Goal: Task Accomplishment & Management: Manage account settings

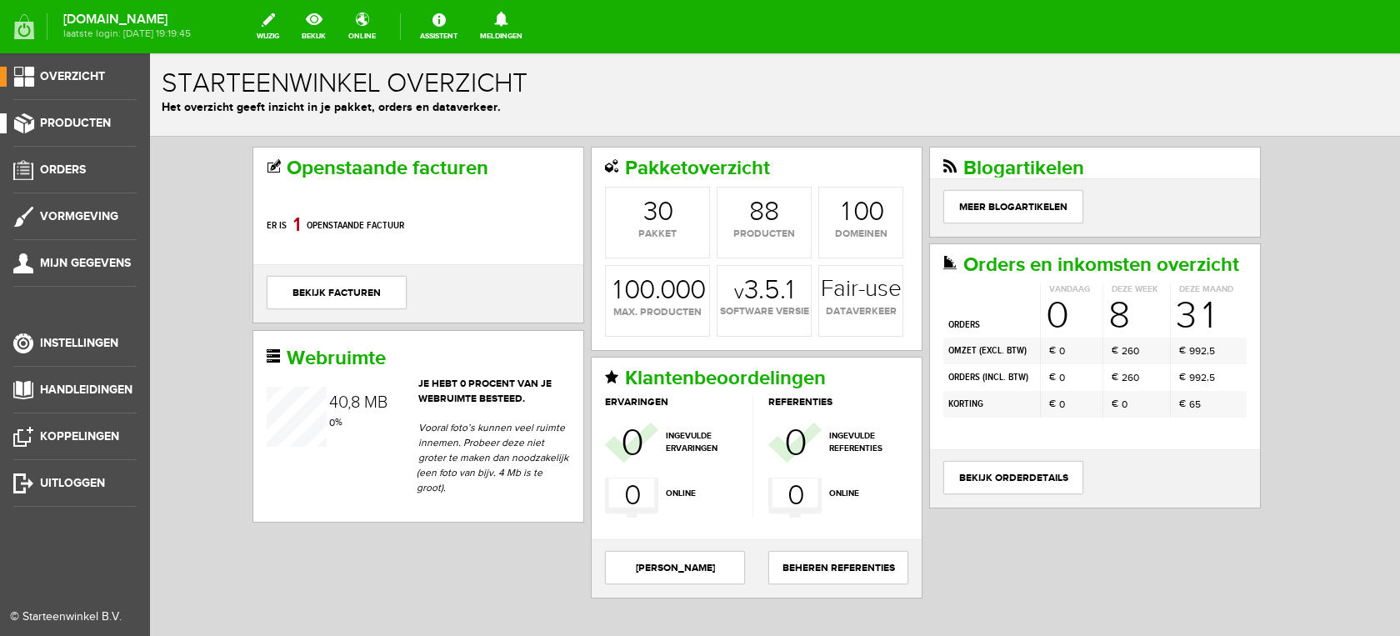
click at [81, 125] on span "Producten" at bounding box center [75, 123] width 71 height 14
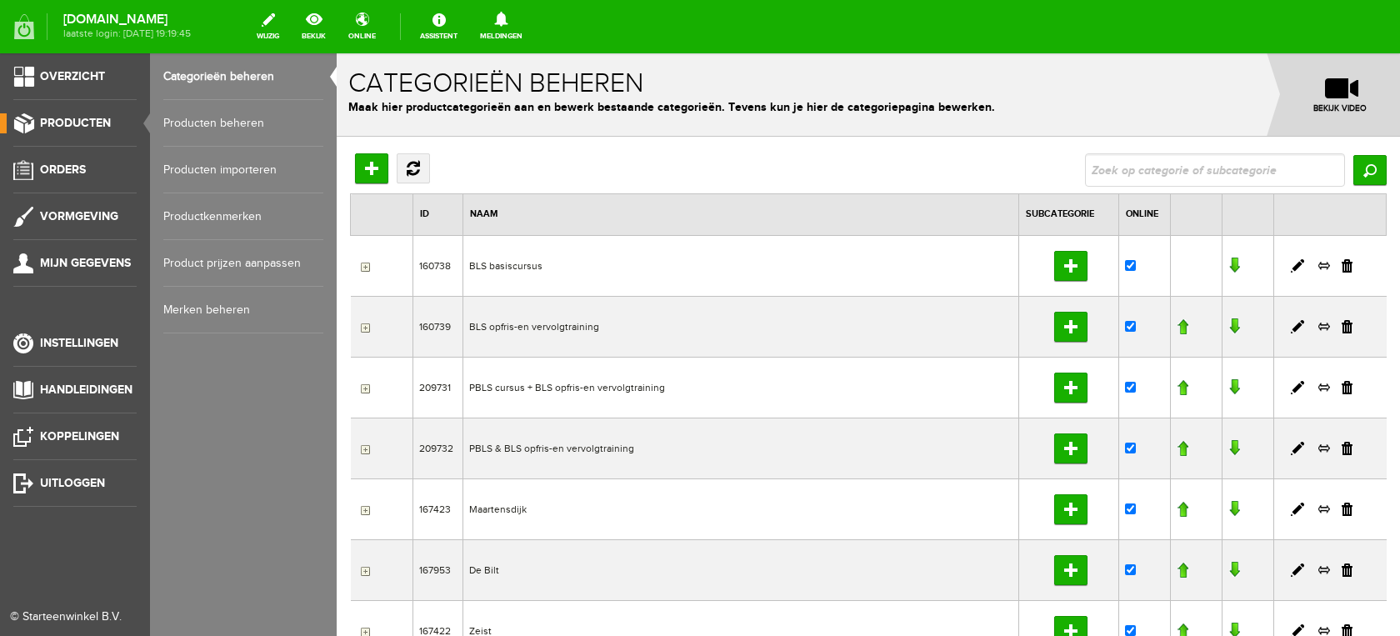
click at [242, 122] on link "Producten beheren" at bounding box center [243, 123] width 160 height 47
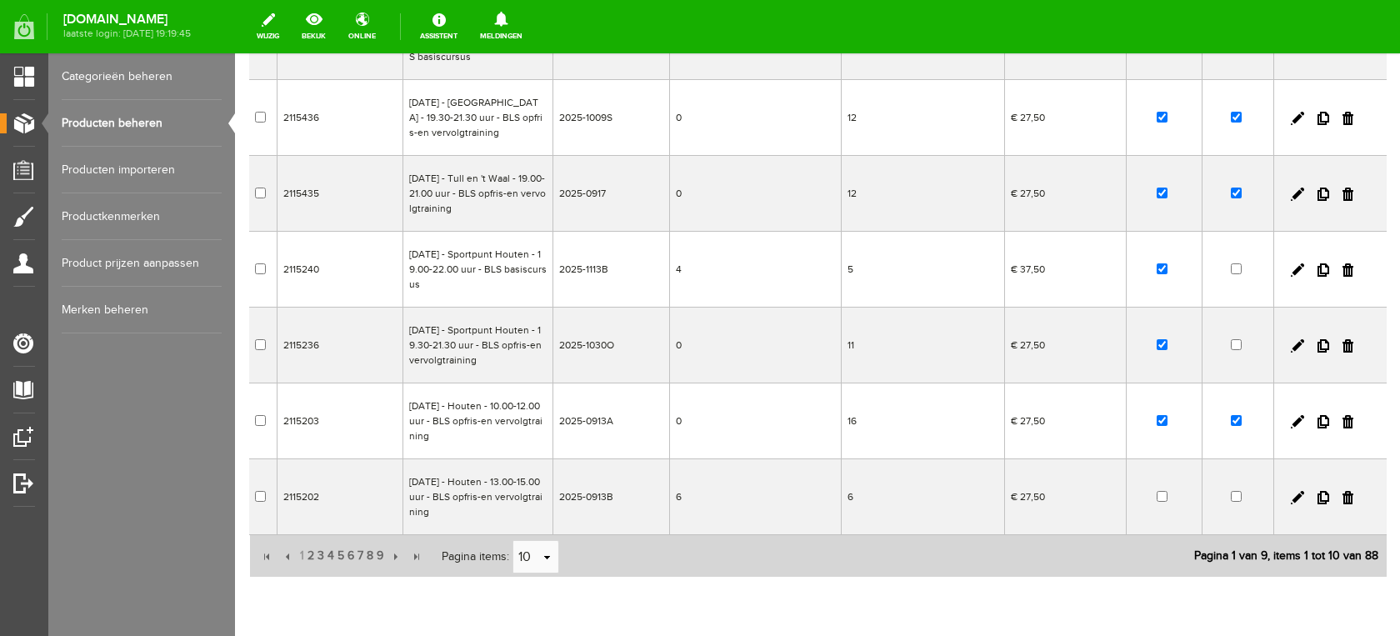
scroll to position [460, 0]
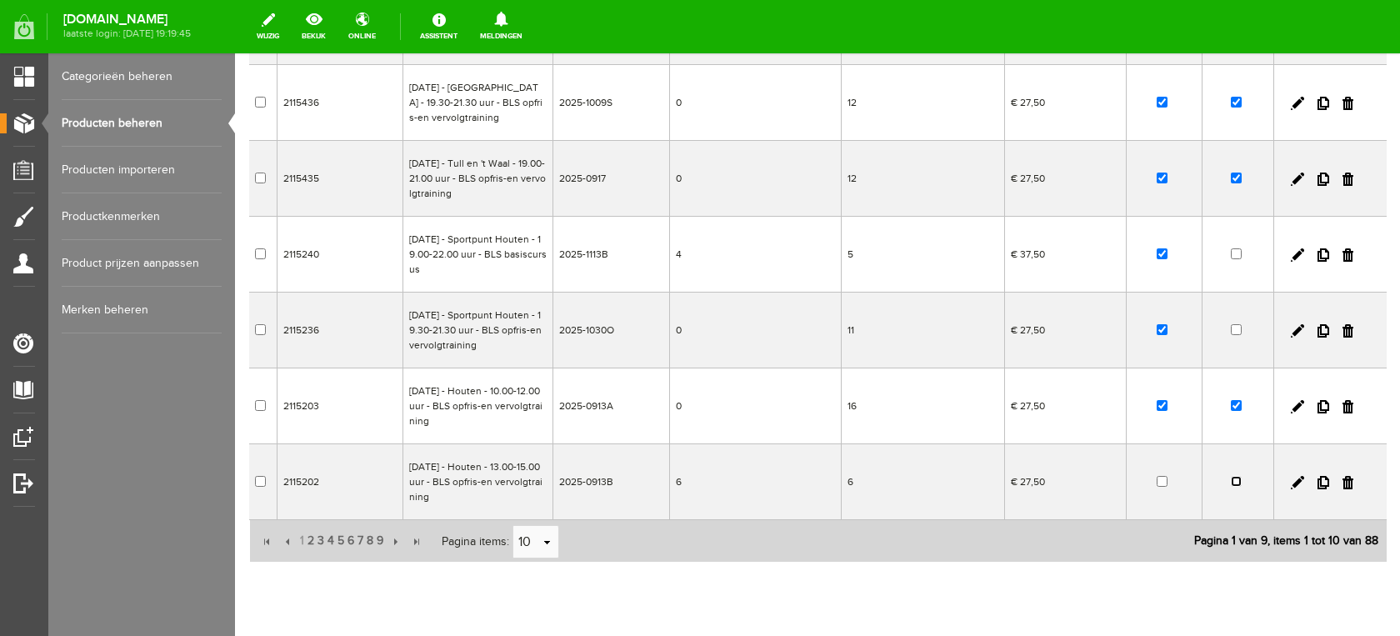
click at [1231, 486] on input "checkbox" at bounding box center [1235, 481] width 11 height 11
checkbox input "true"
click at [1156, 486] on input "checkbox" at bounding box center [1161, 481] width 11 height 11
checkbox input "true"
click at [1298, 489] on link at bounding box center [1296, 482] width 13 height 13
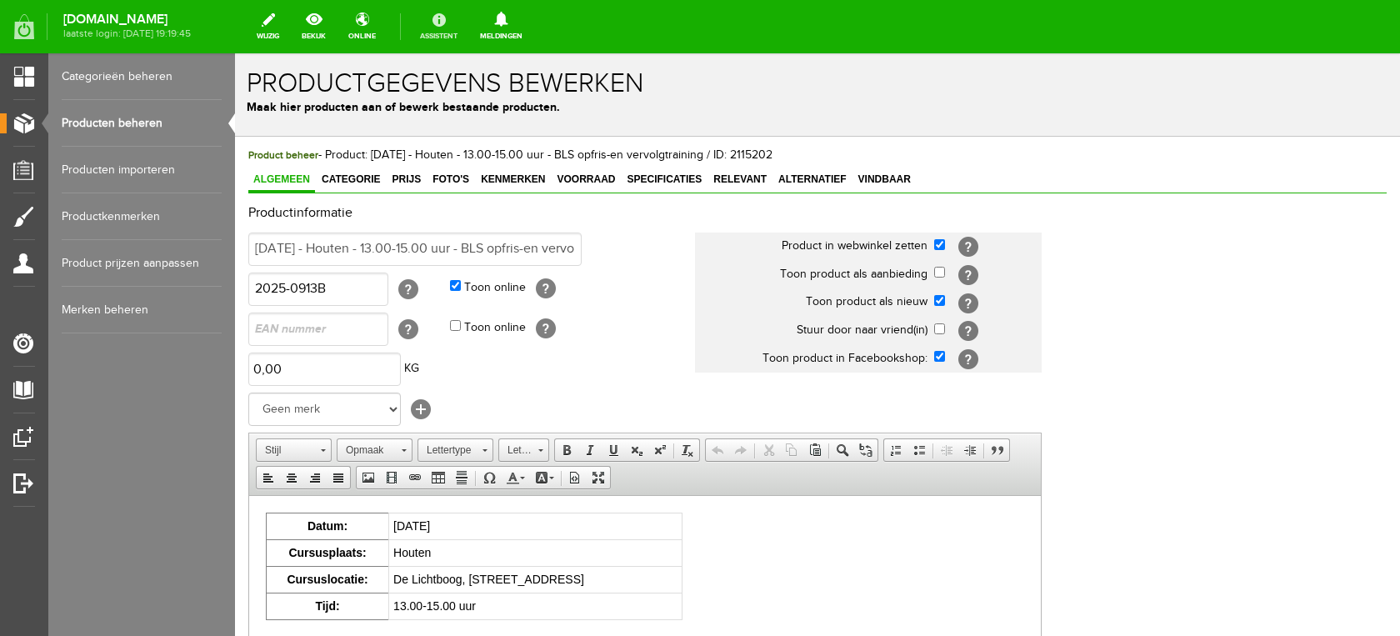
scroll to position [0, 0]
click at [585, 186] on link "Voorraad" at bounding box center [585, 180] width 68 height 24
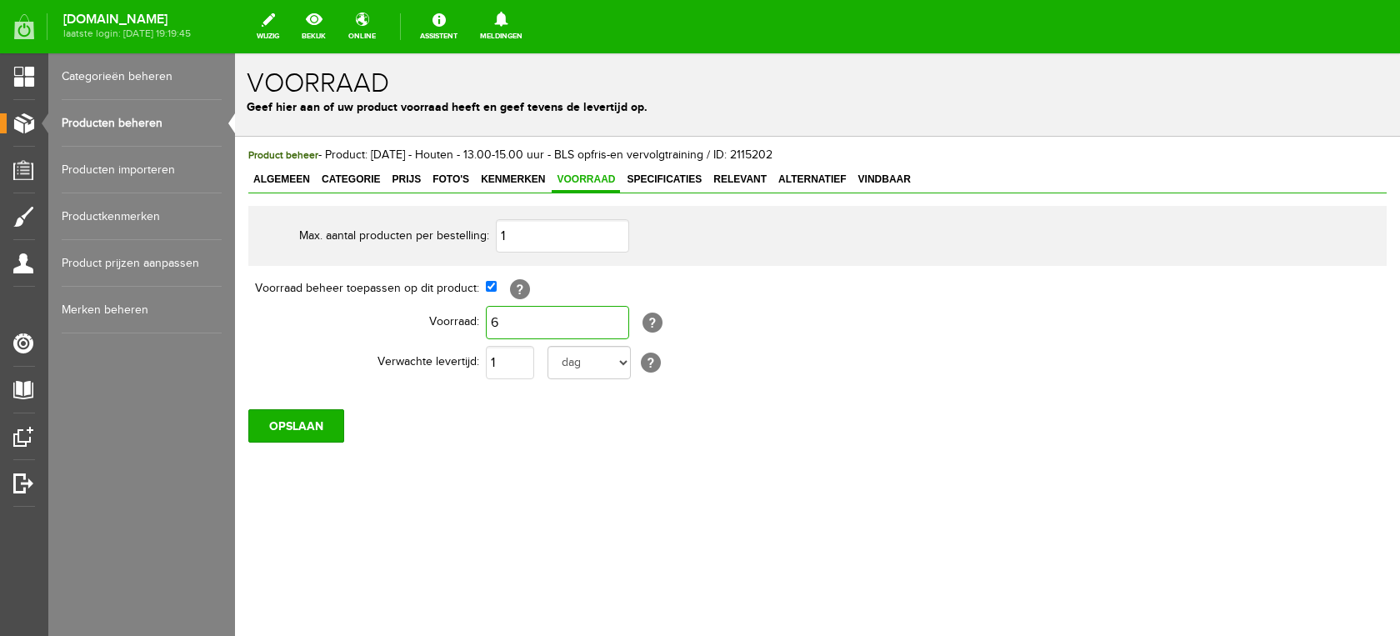
click at [542, 324] on input "6" at bounding box center [557, 322] width 143 height 33
type input "1"
click at [307, 426] on input "OPSLAAN" at bounding box center [296, 425] width 96 height 33
